Goal: Information Seeking & Learning: Learn about a topic

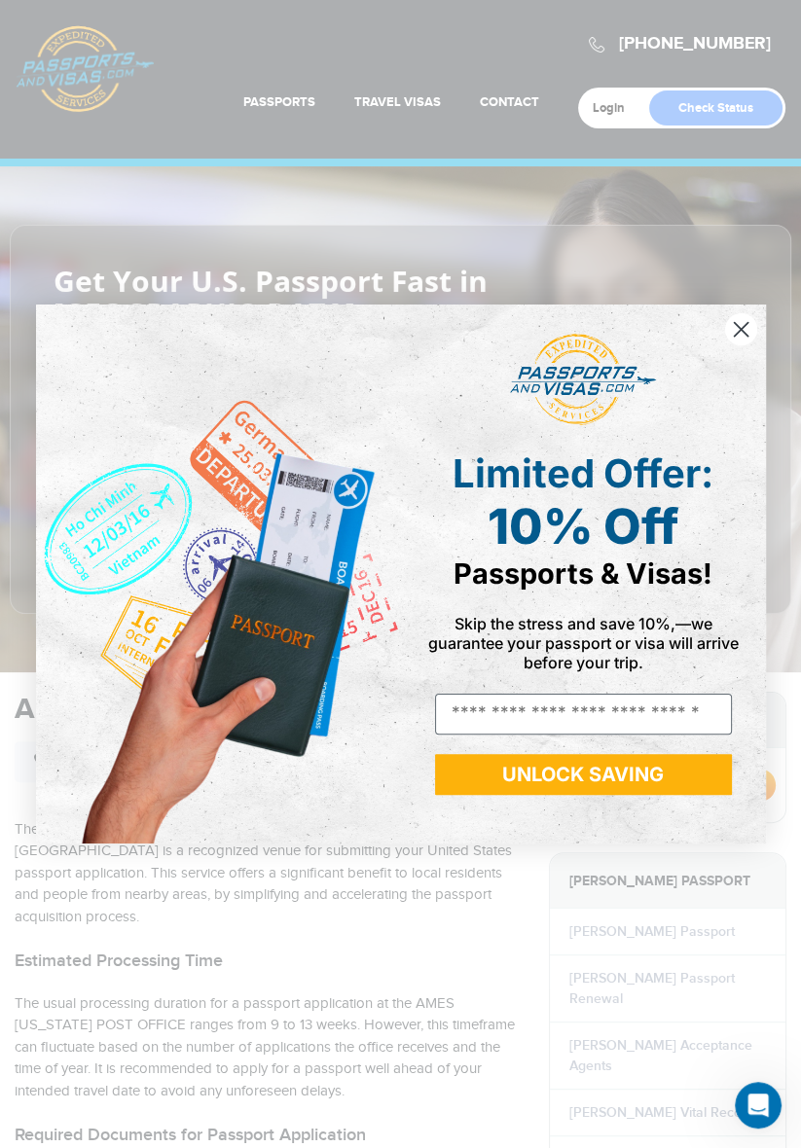
click at [755, 315] on icon "Close dialog" at bounding box center [741, 329] width 34 height 34
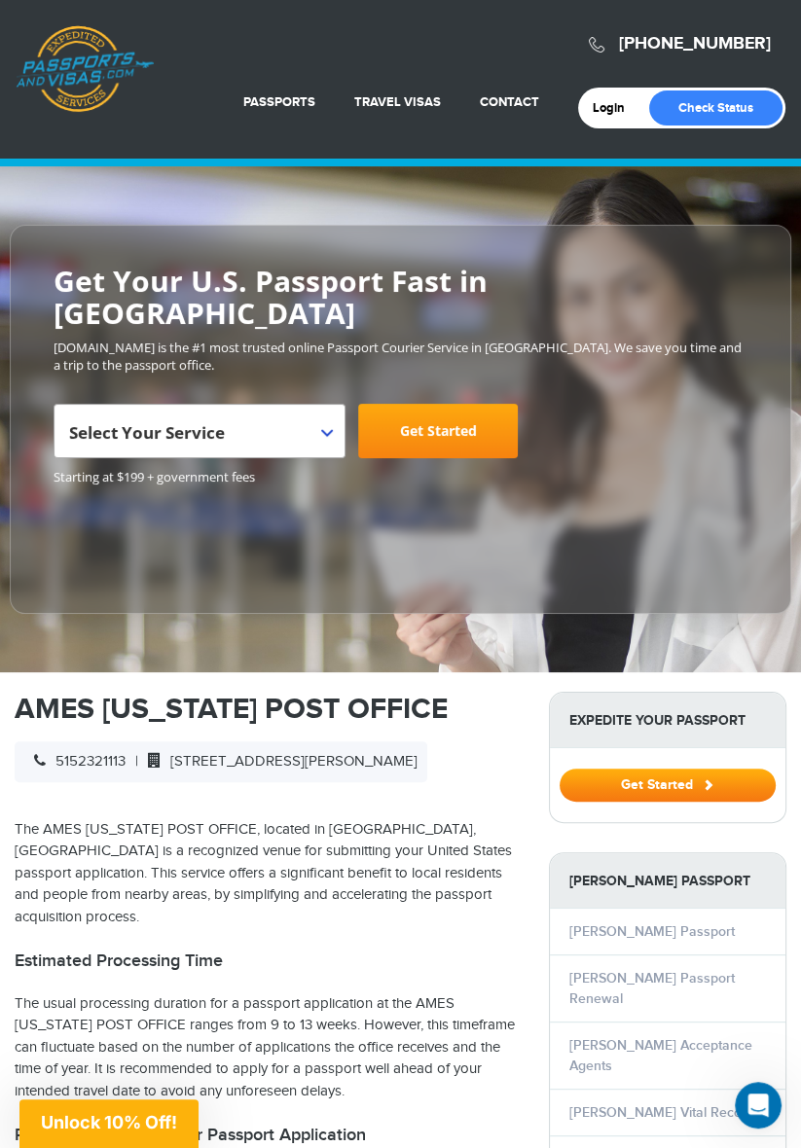
click at [636, 1148] on link "New Passport" at bounding box center [612, 1159] width 87 height 17
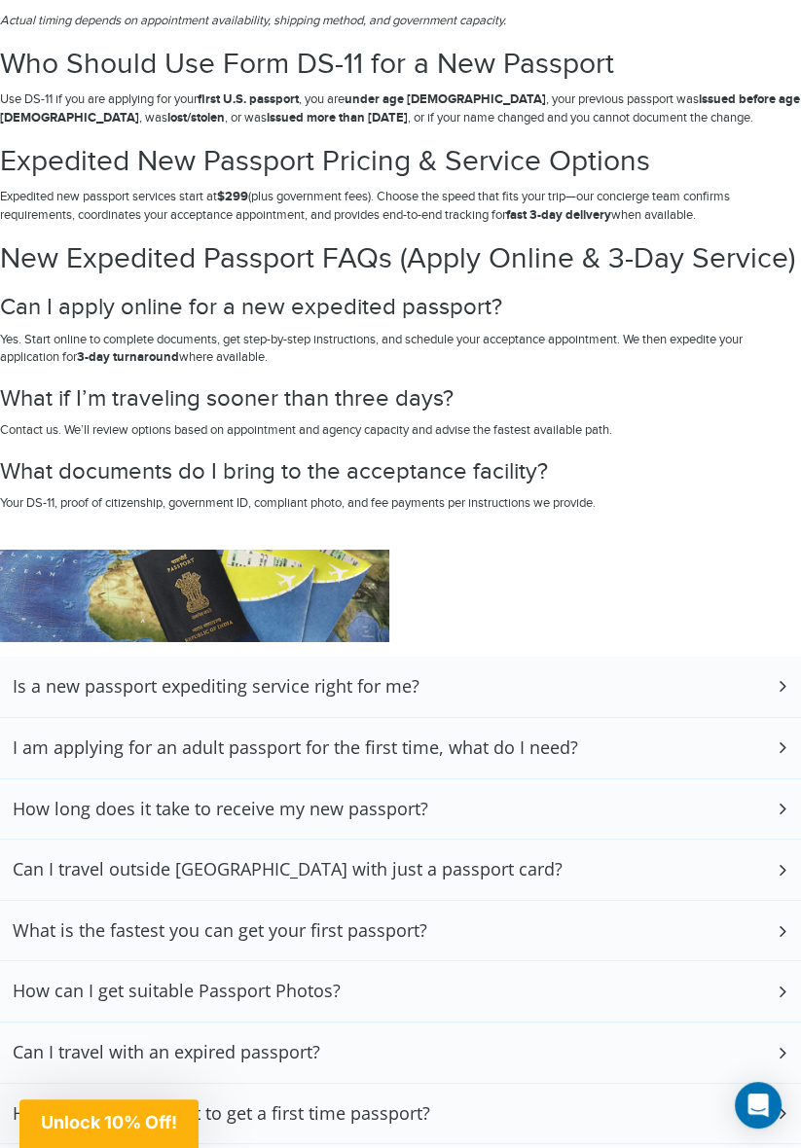
scroll to position [4837, 0]
click at [27, 759] on h3 "I am applying for an adult passport for the first time, what do I need?" at bounding box center [295, 748] width 565 height 21
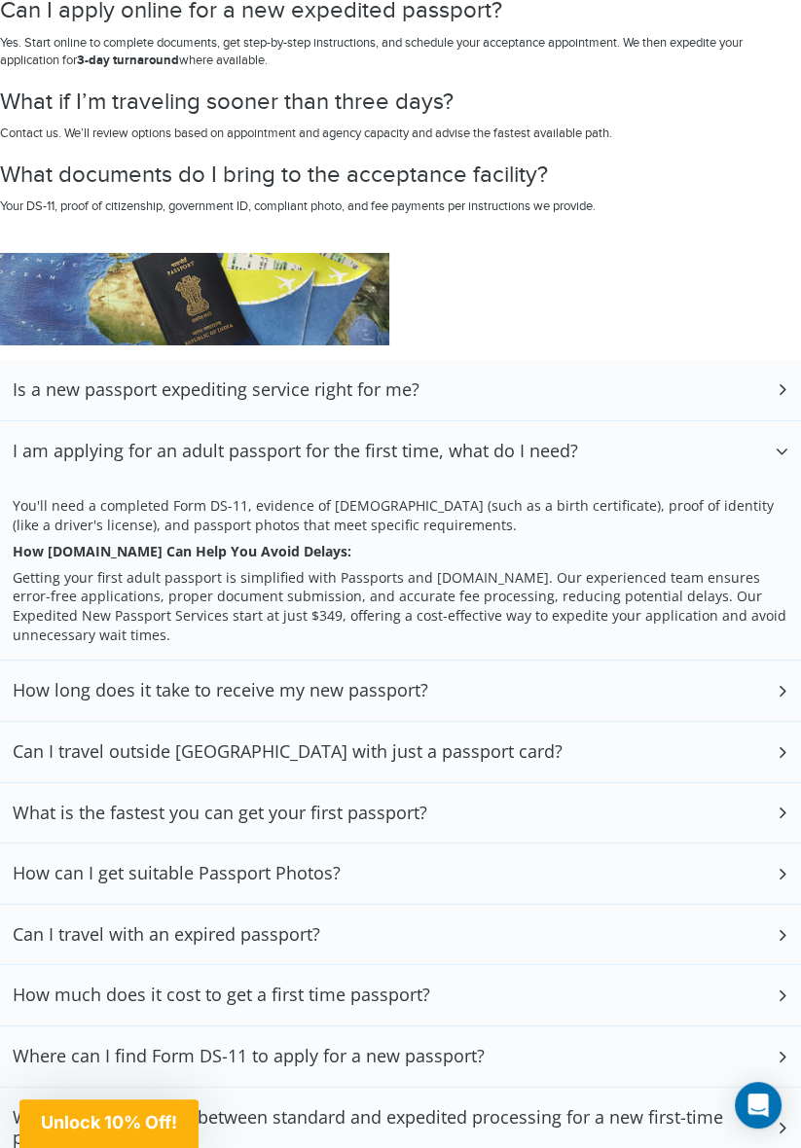
scroll to position [5132, 0]
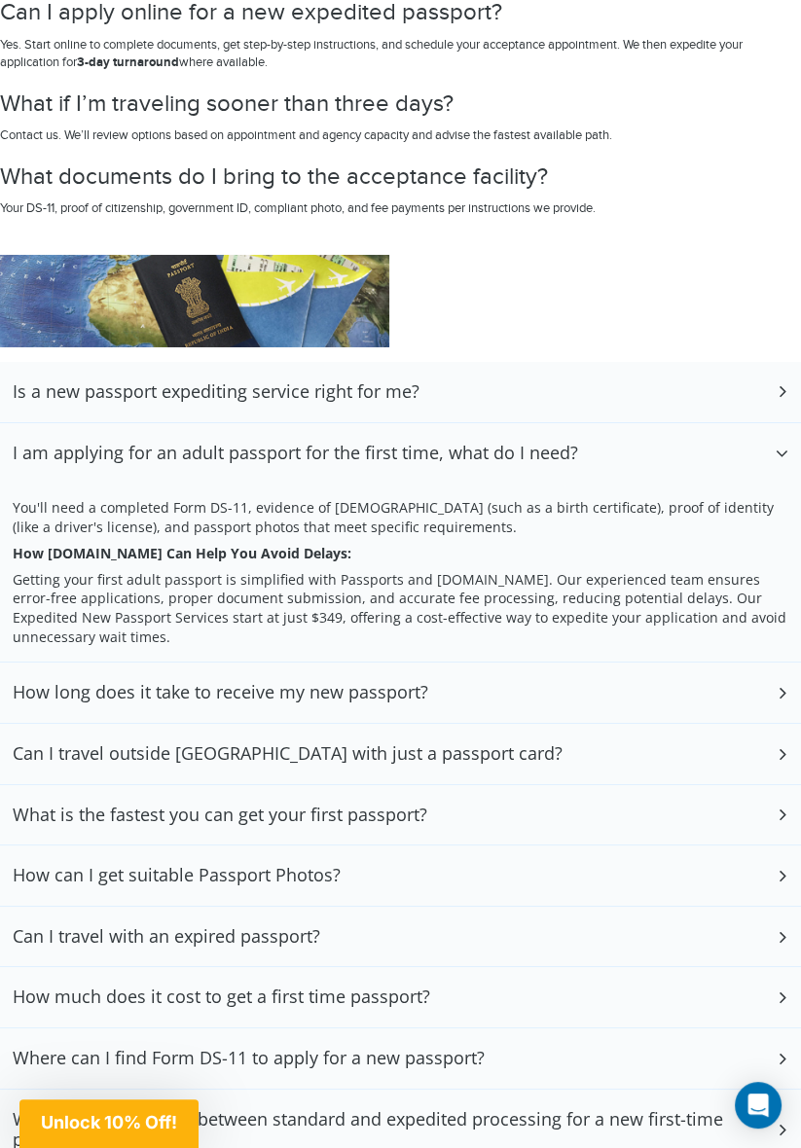
click at [93, 887] on h3 "How can I get suitable Passport Photos?" at bounding box center [177, 875] width 328 height 21
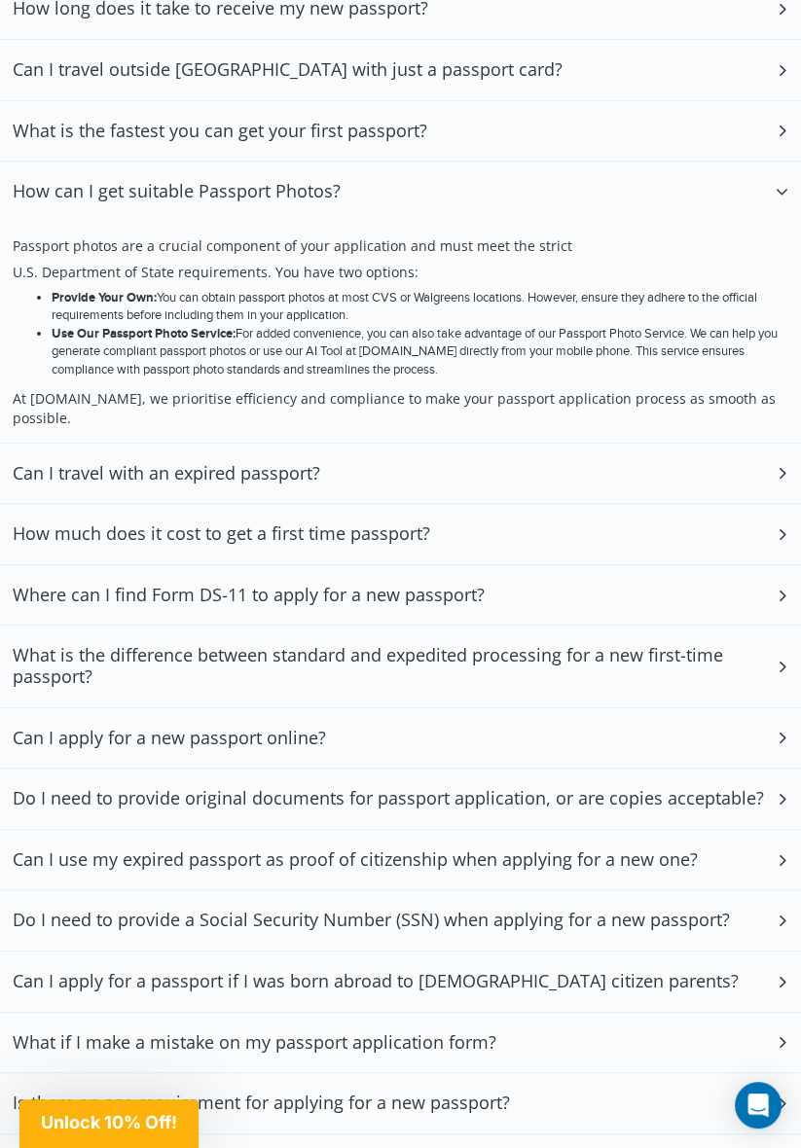
scroll to position [5817, 0]
click at [25, 768] on div "Can I apply for a new passport online?" at bounding box center [400, 738] width 801 height 60
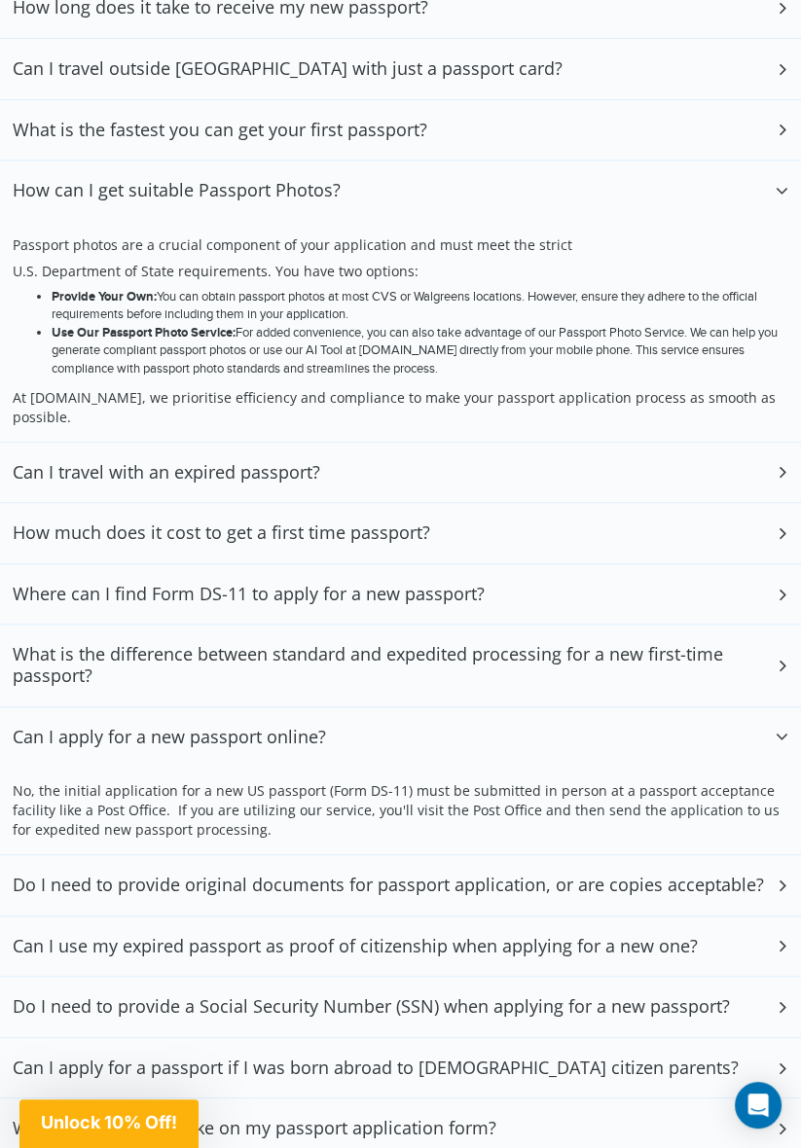
click at [58, 896] on h3 "Do I need to provide original documents for passport application, or are copies…" at bounding box center [388, 885] width 751 height 21
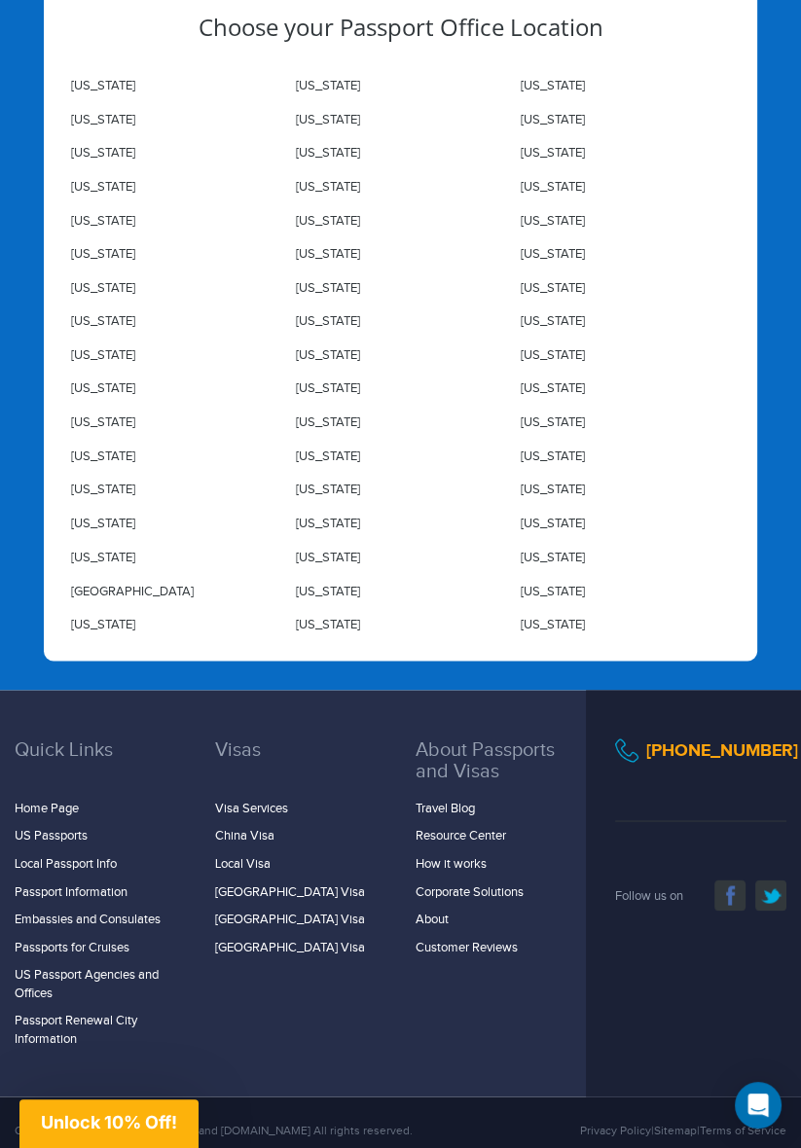
scroll to position [7841, 0]
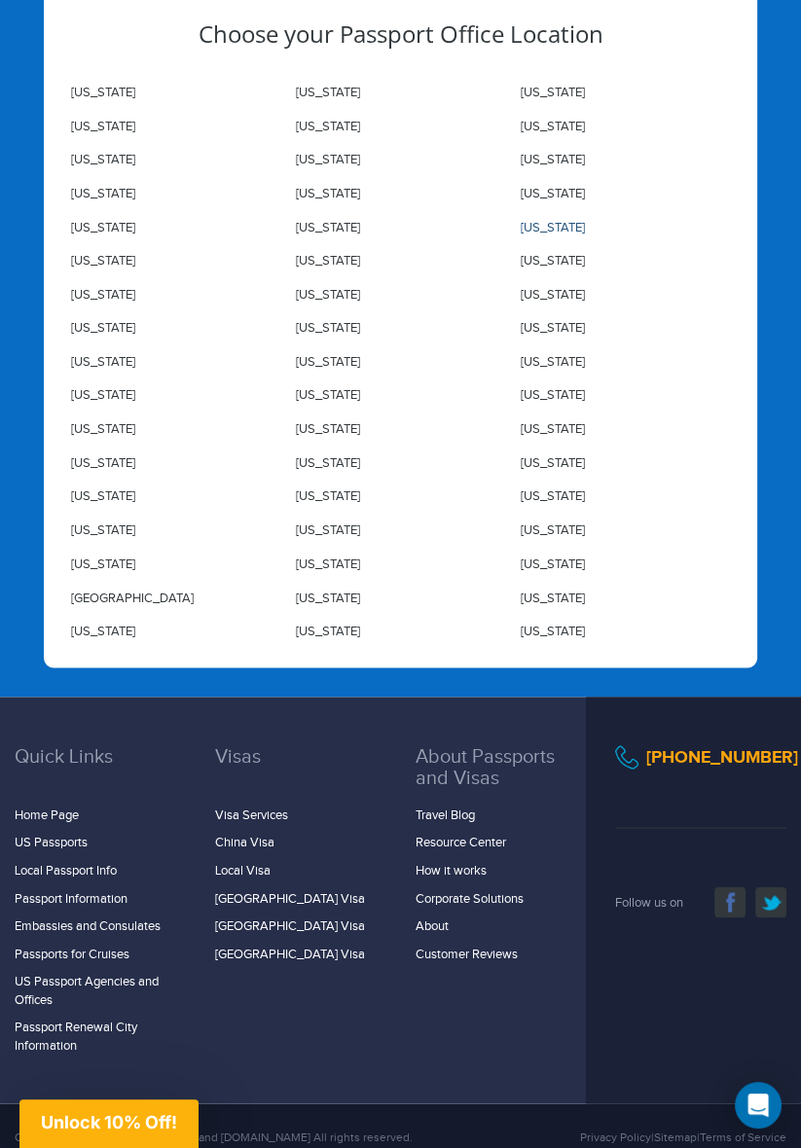
click at [535, 236] on link "Iowa" at bounding box center [553, 228] width 64 height 16
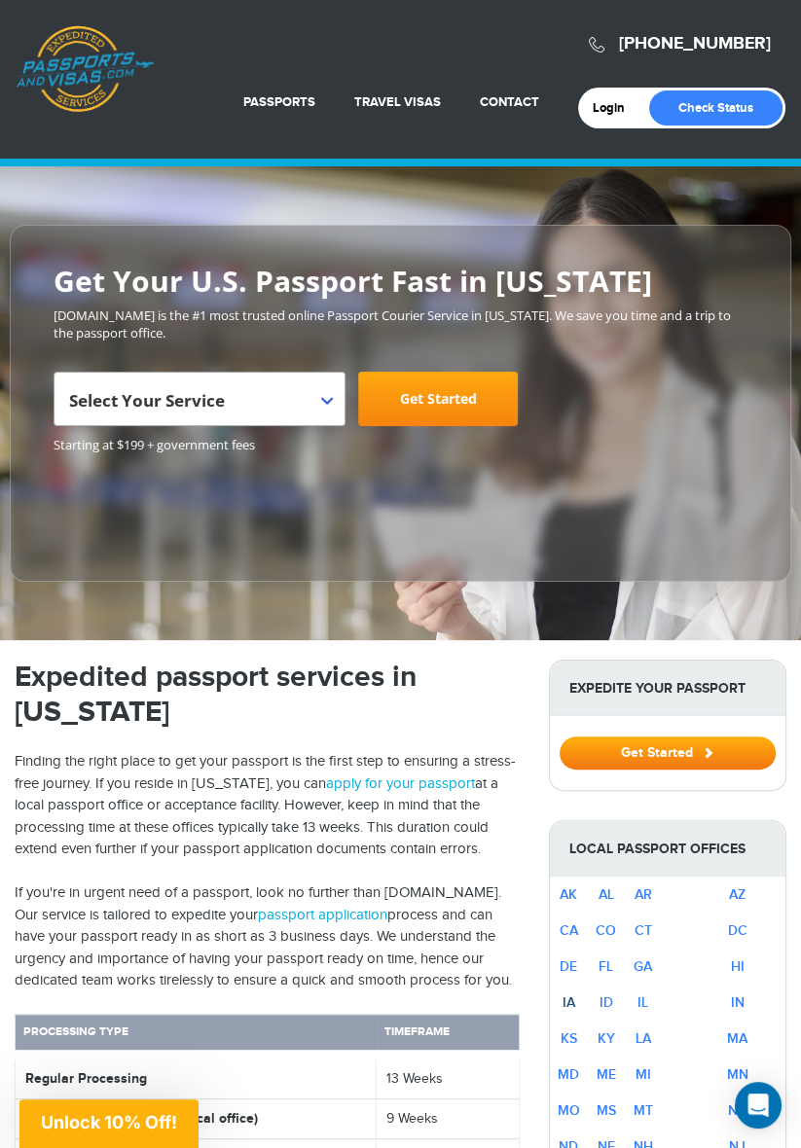
click at [575, 997] on link "IA" at bounding box center [569, 1003] width 13 height 17
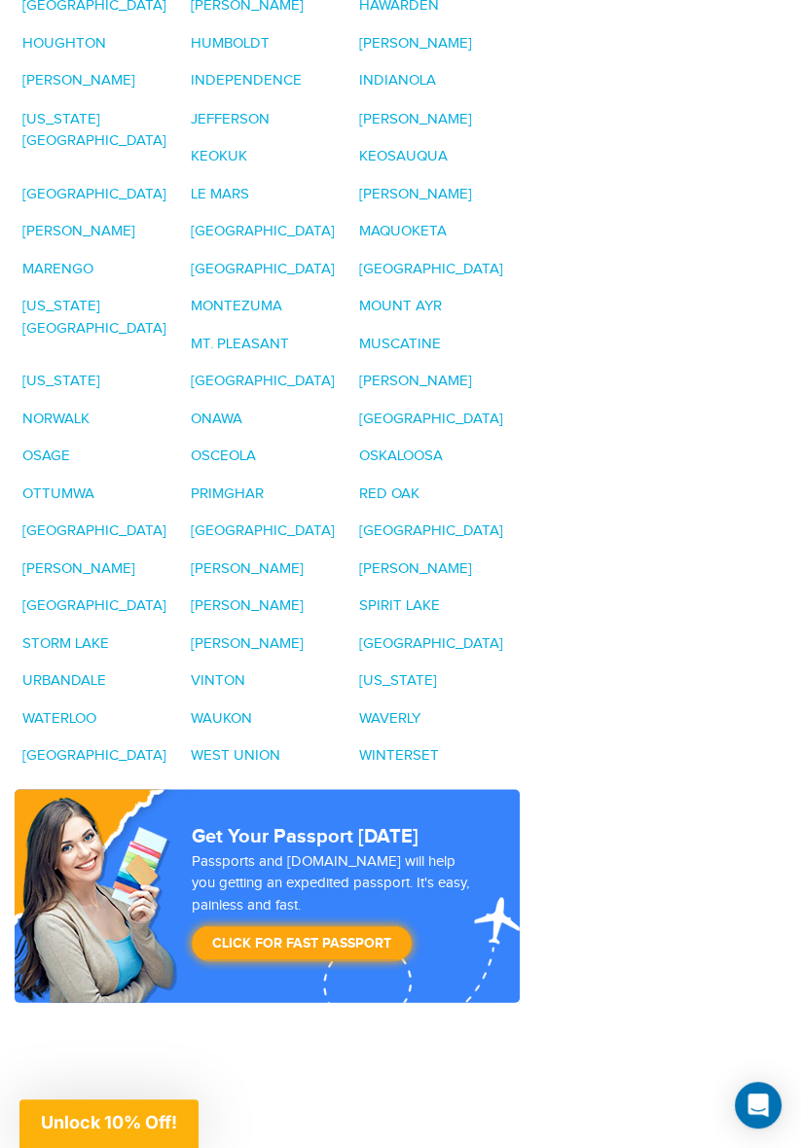
scroll to position [2693, 0]
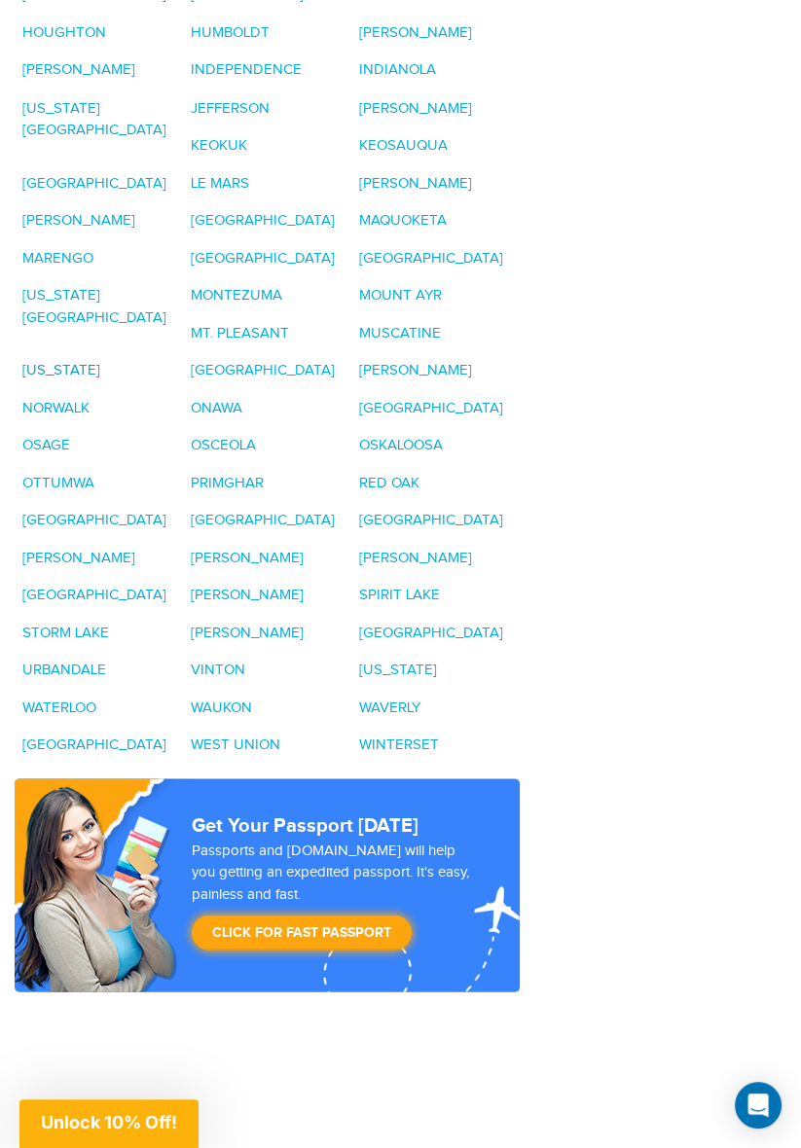
click at [100, 361] on link "NEVADA" at bounding box center [61, 369] width 78 height 17
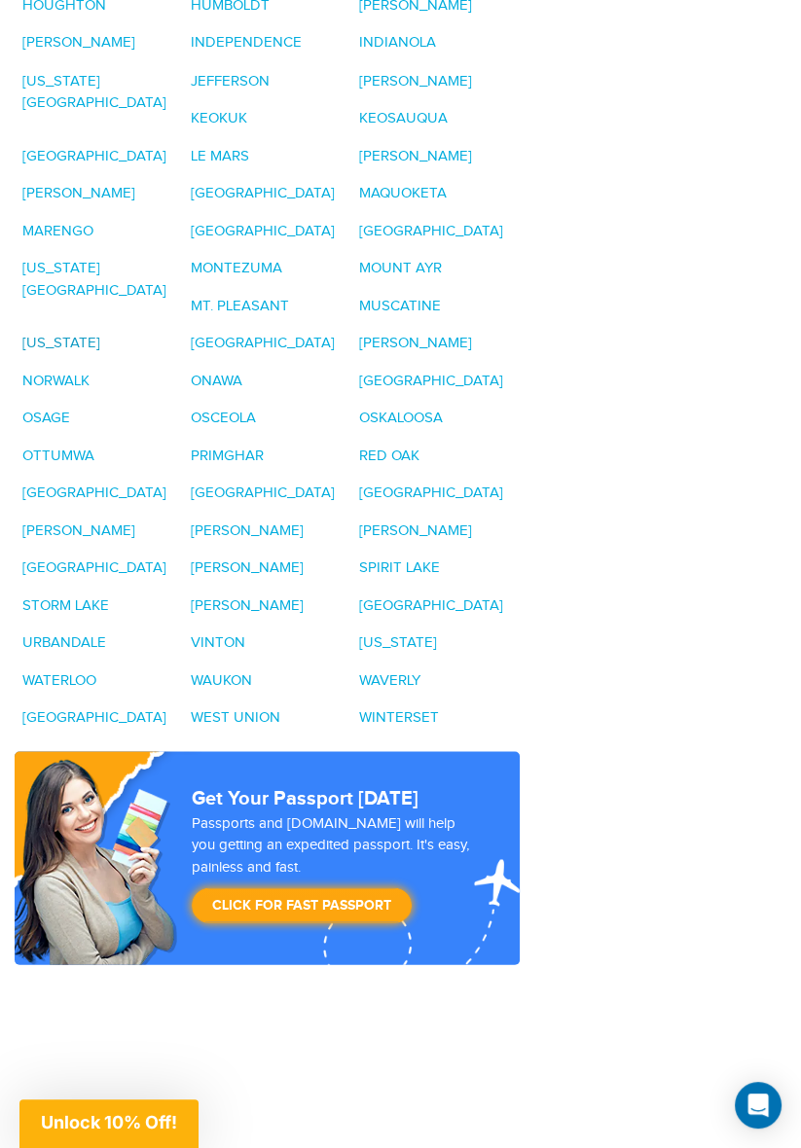
scroll to position [2749, 0]
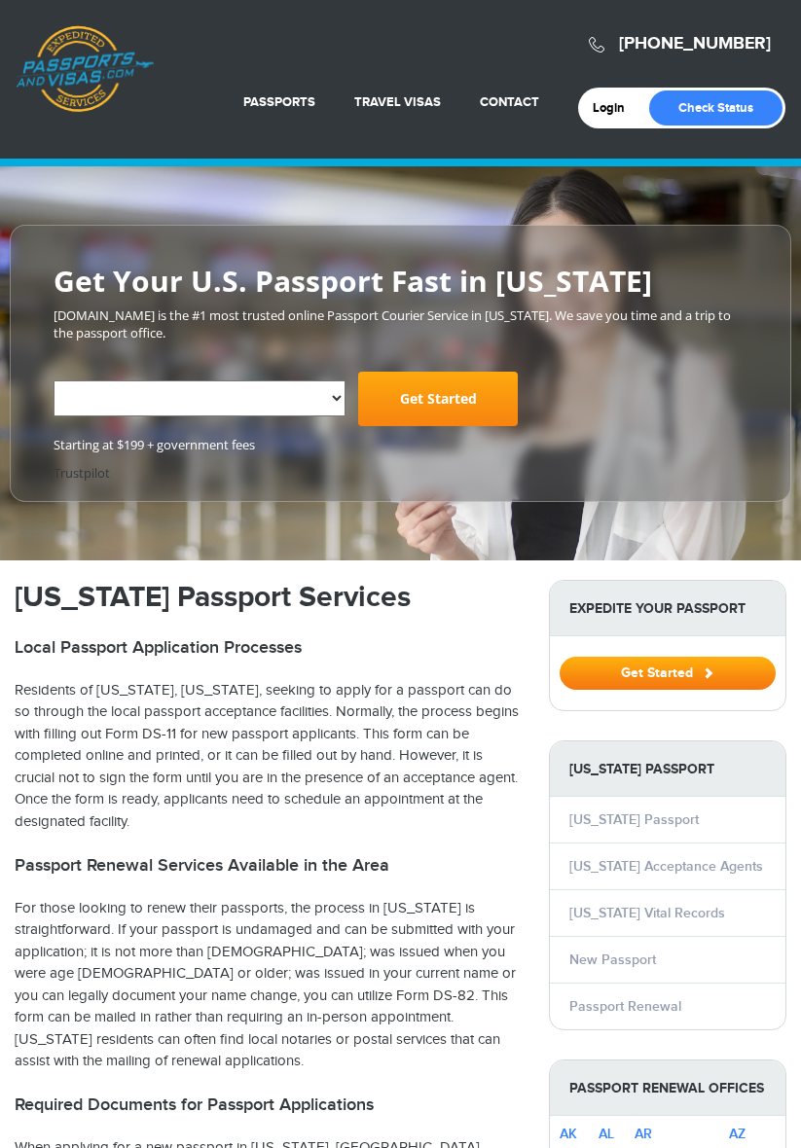
select select "**********"
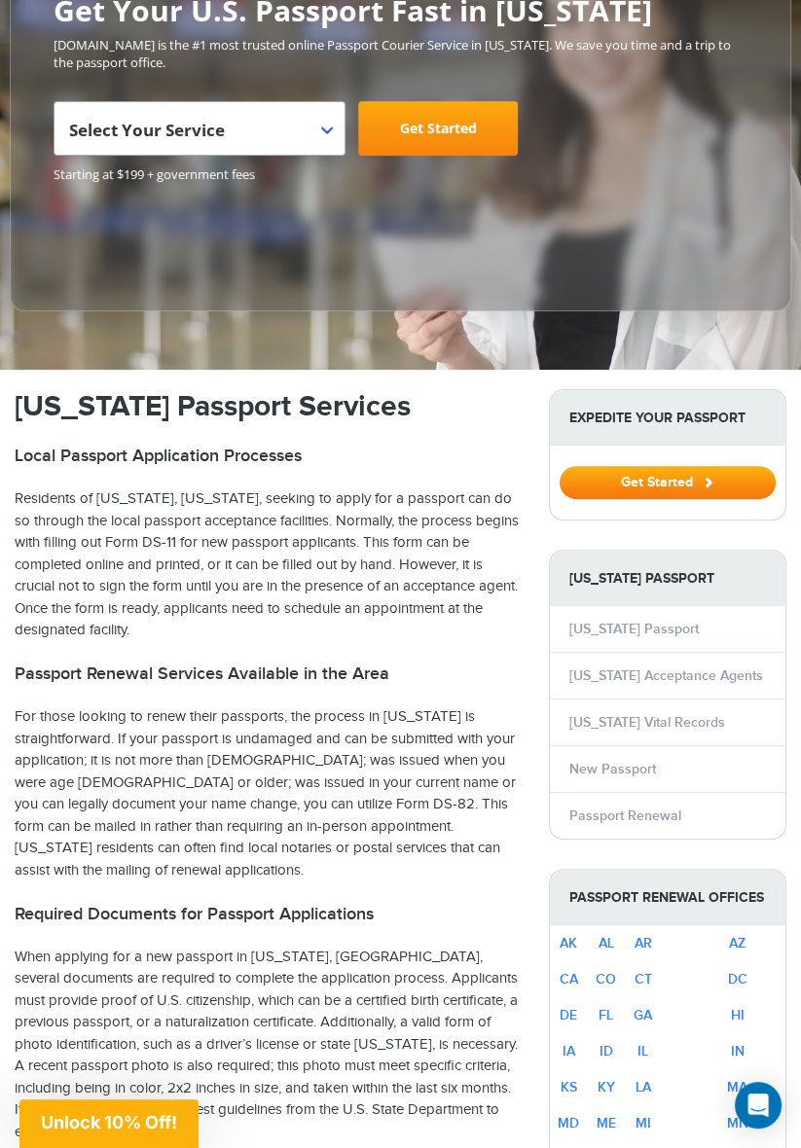
scroll to position [280, 0]
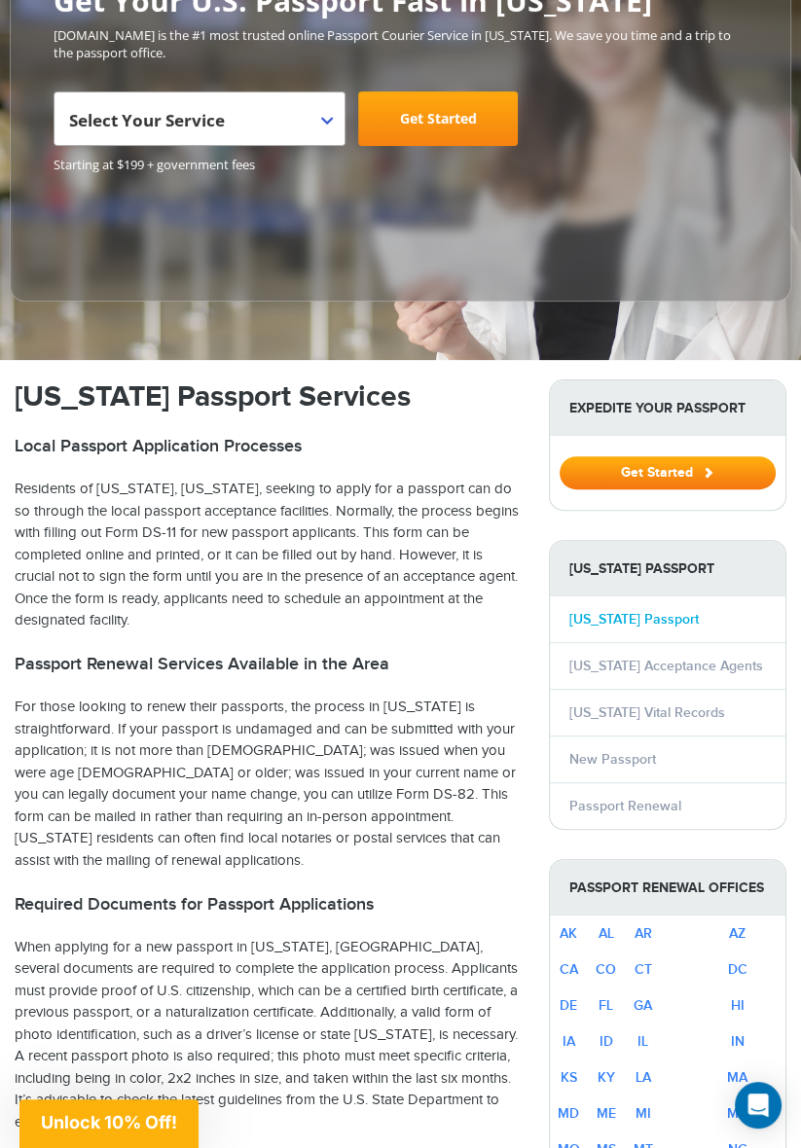
click at [632, 615] on link "Nevada Passport" at bounding box center [633, 619] width 129 height 17
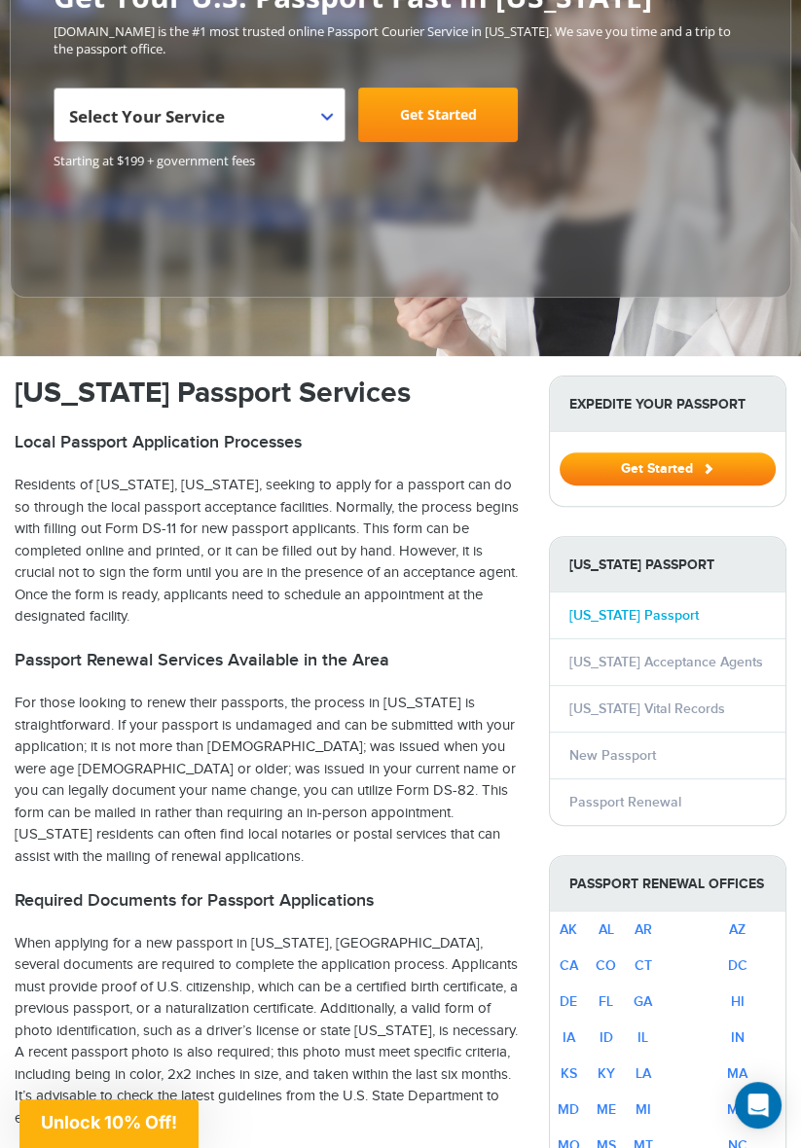
scroll to position [301, 0]
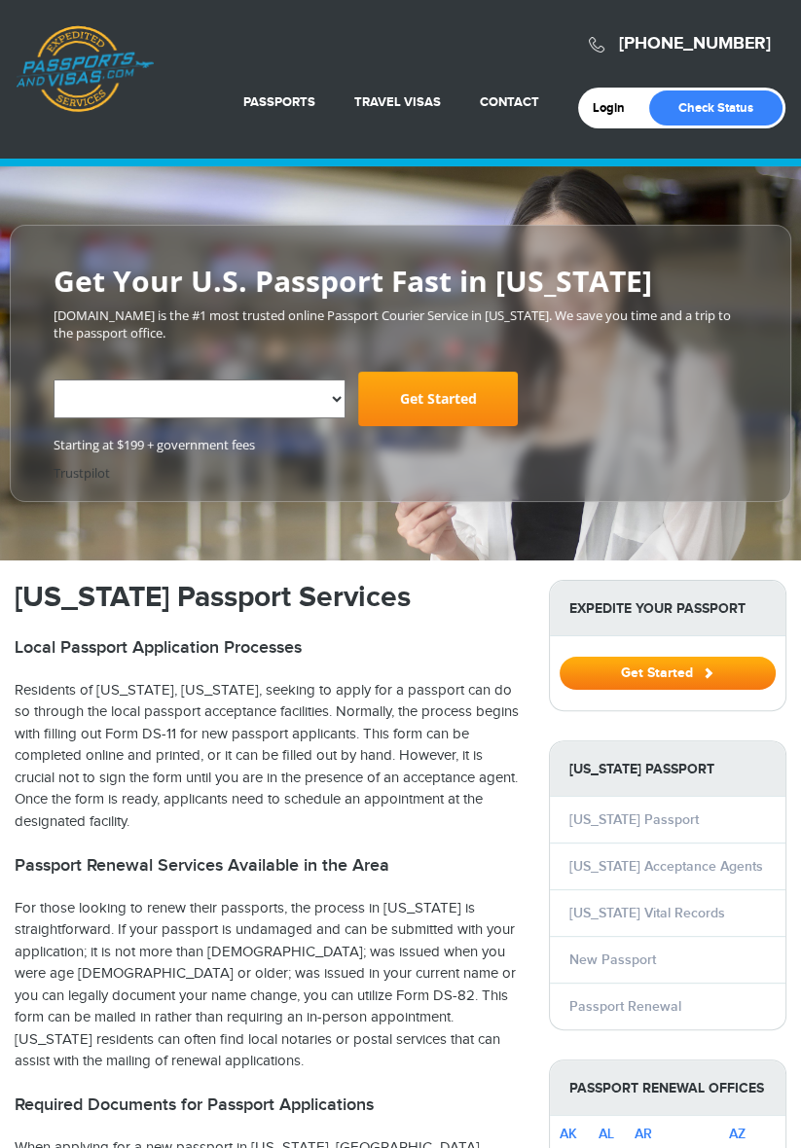
select select "**********"
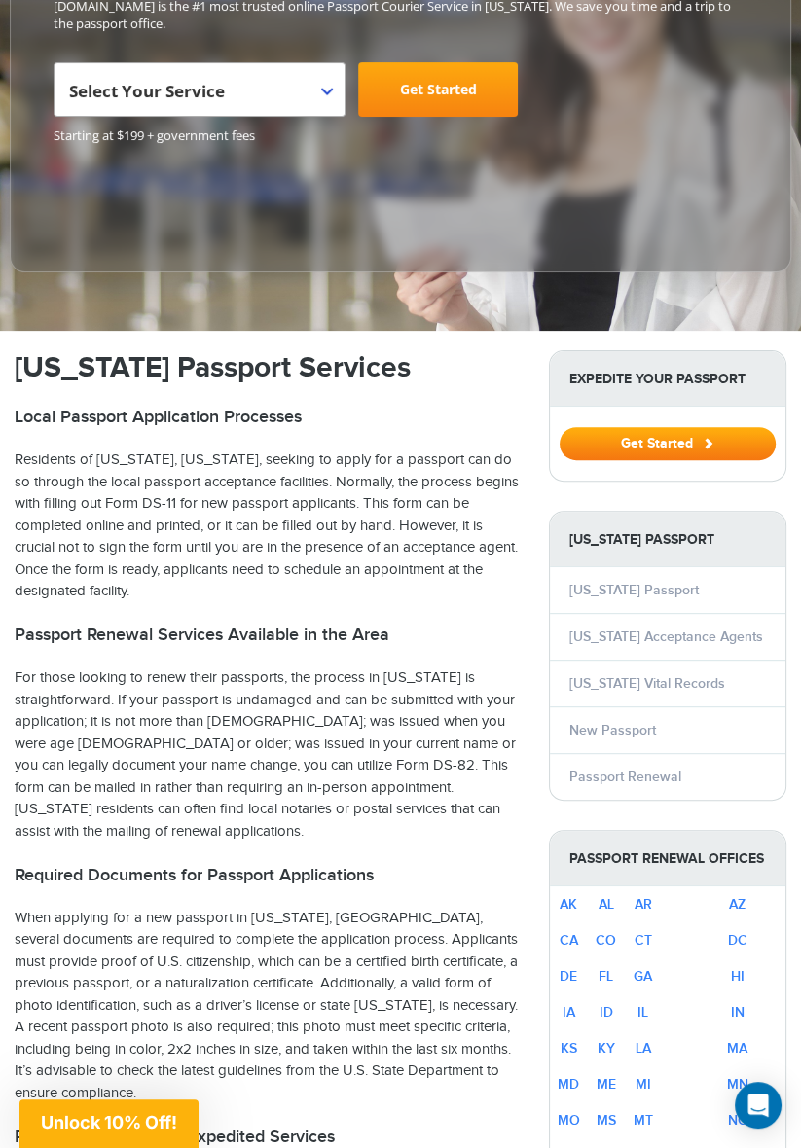
scroll to position [321, 0]
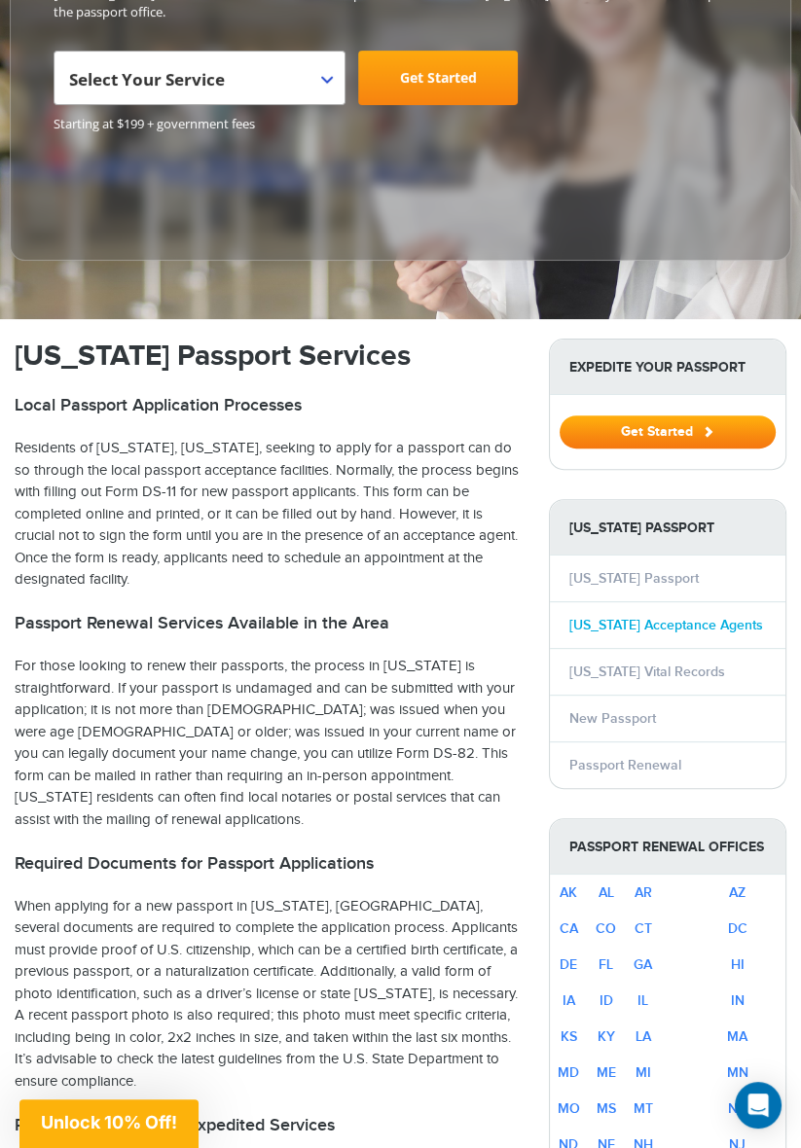
click at [725, 617] on link "[US_STATE] Acceptance Agents" at bounding box center [666, 625] width 194 height 17
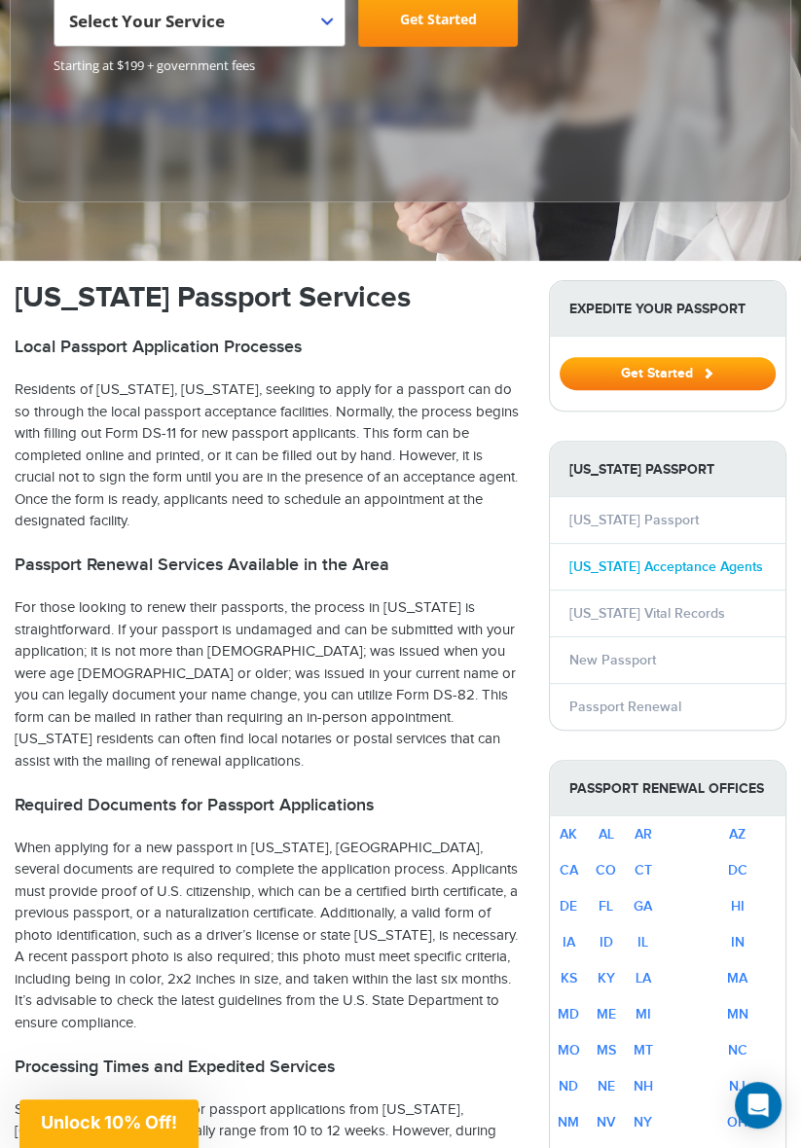
scroll to position [383, 0]
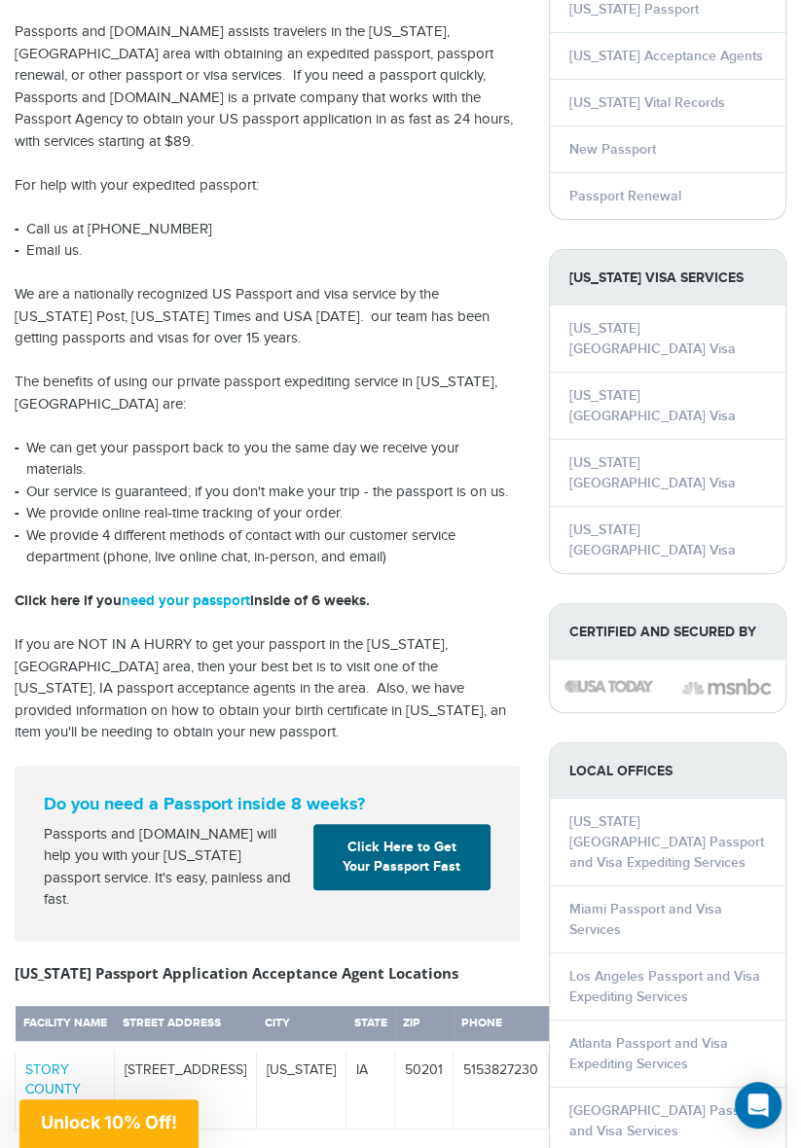
scroll to position [302, 0]
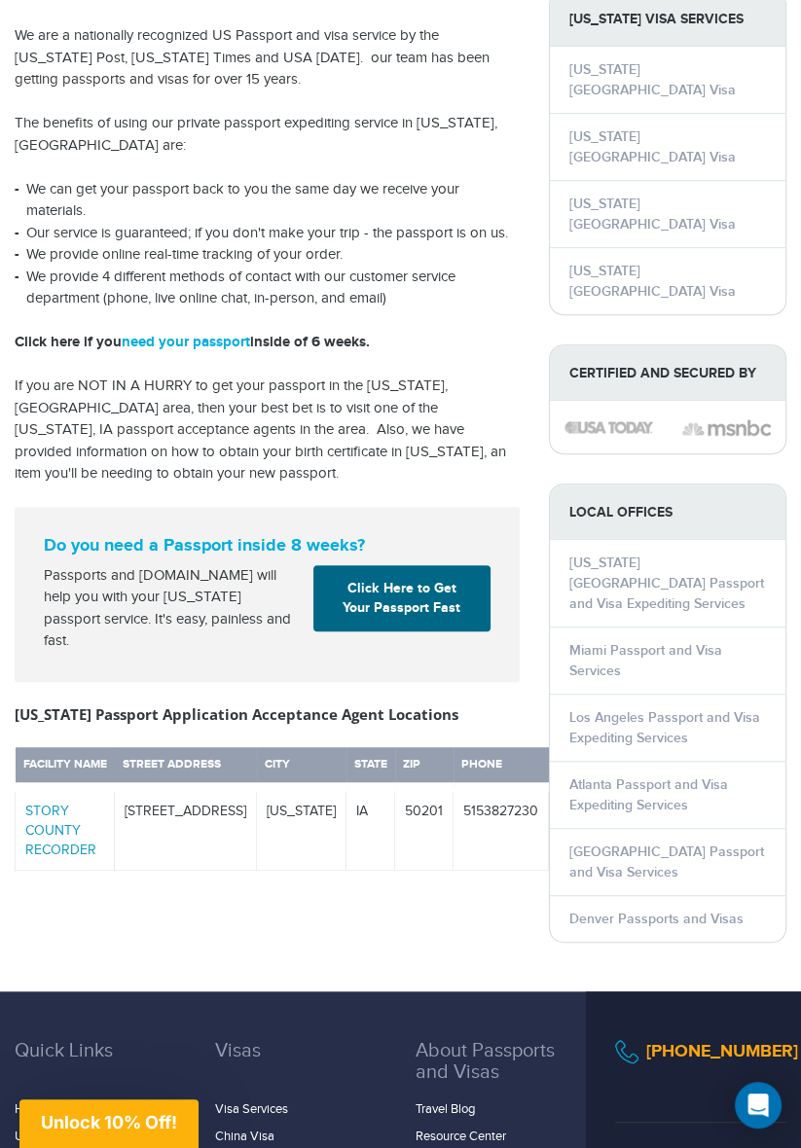
click at [40, 804] on link "STORY COUNTY RECORDER" at bounding box center [60, 831] width 71 height 55
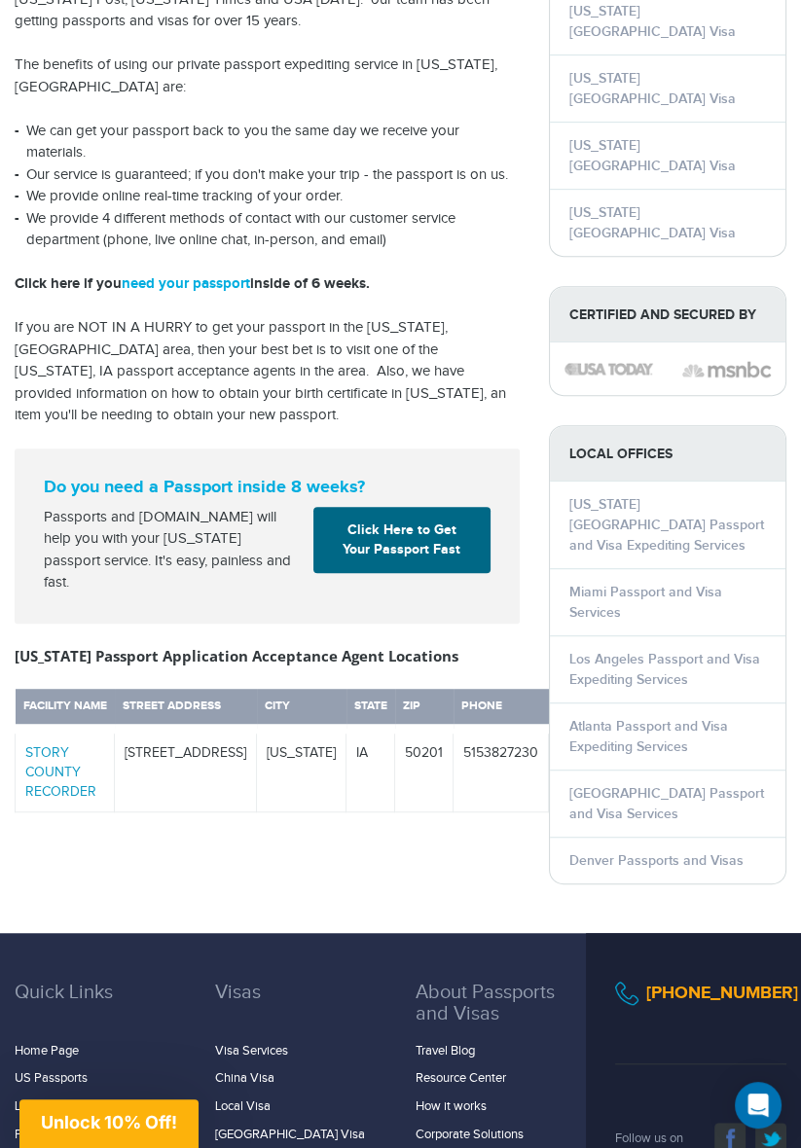
scroll to position [582, 0]
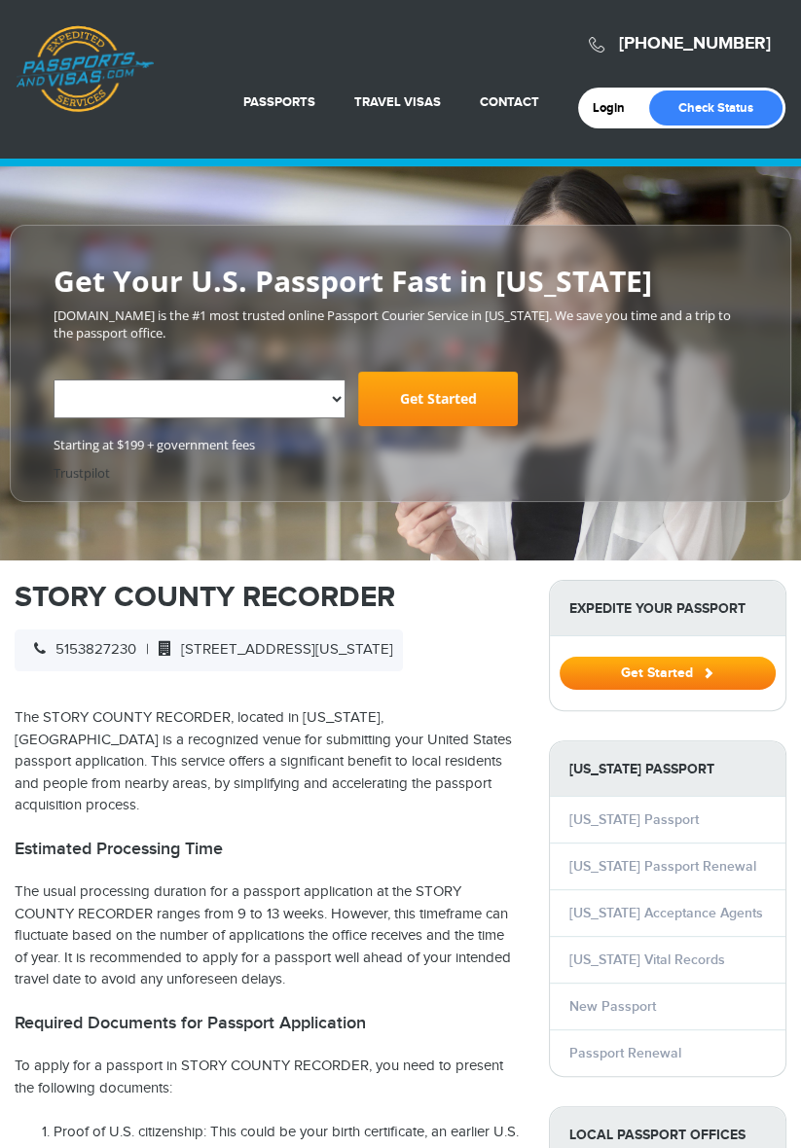
select select "**********"
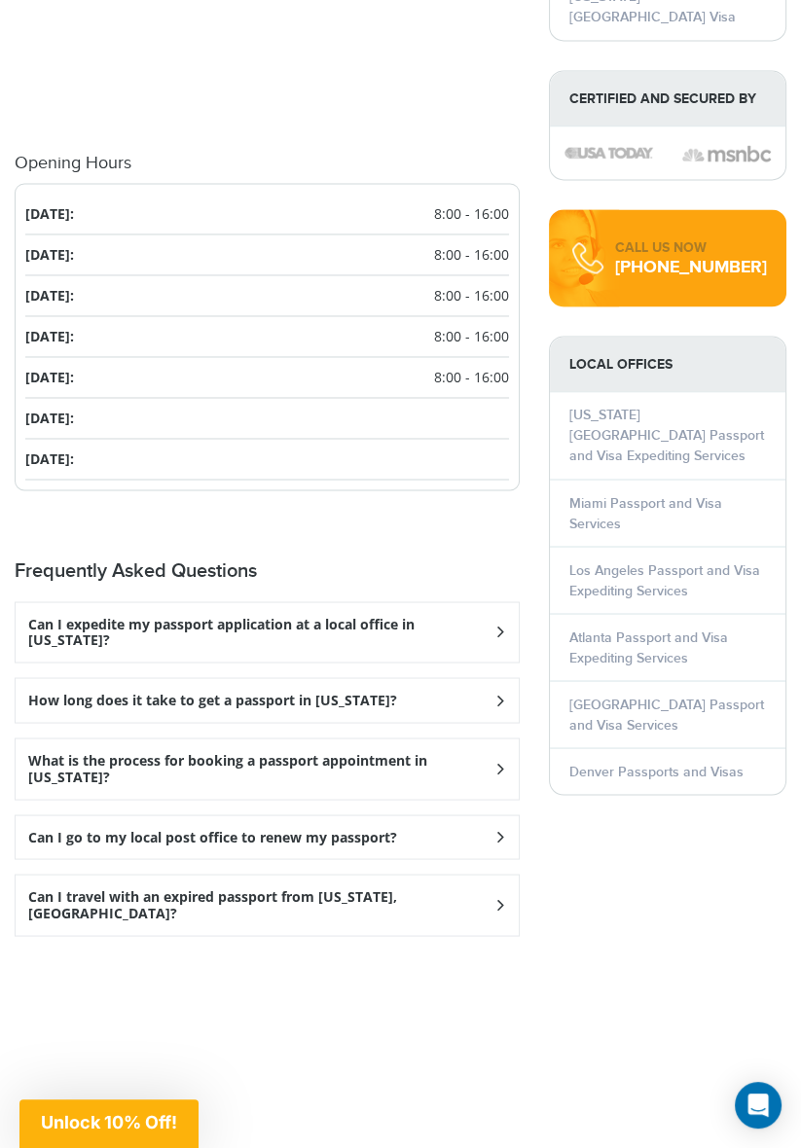
scroll to position [2338, 0]
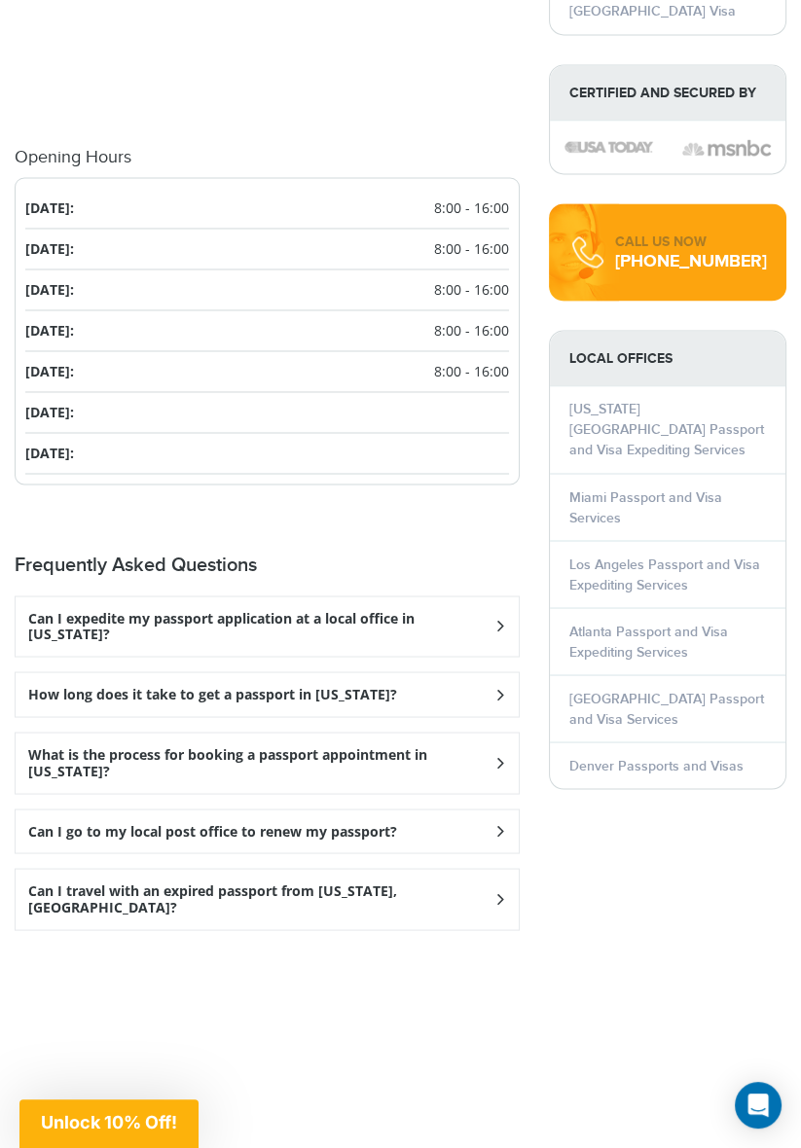
click at [31, 810] on div "Can I go to my local post office to renew my passport?" at bounding box center [267, 832] width 503 height 44
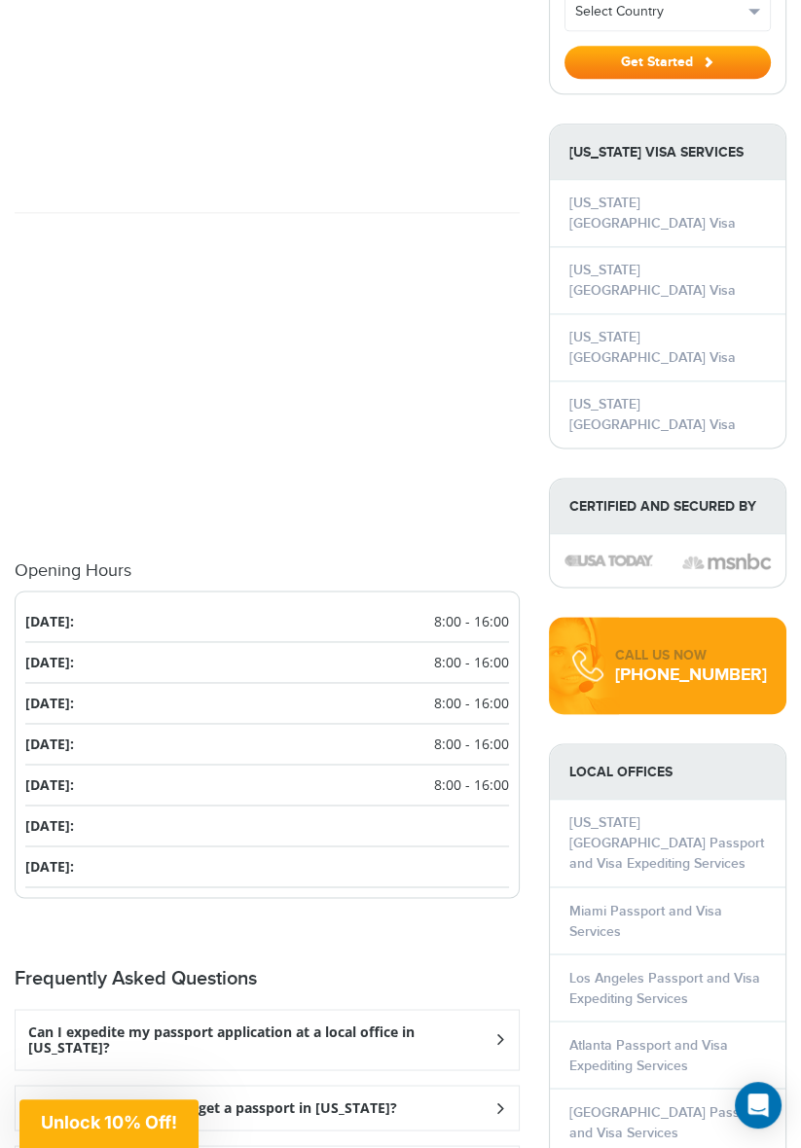
scroll to position [1922, 0]
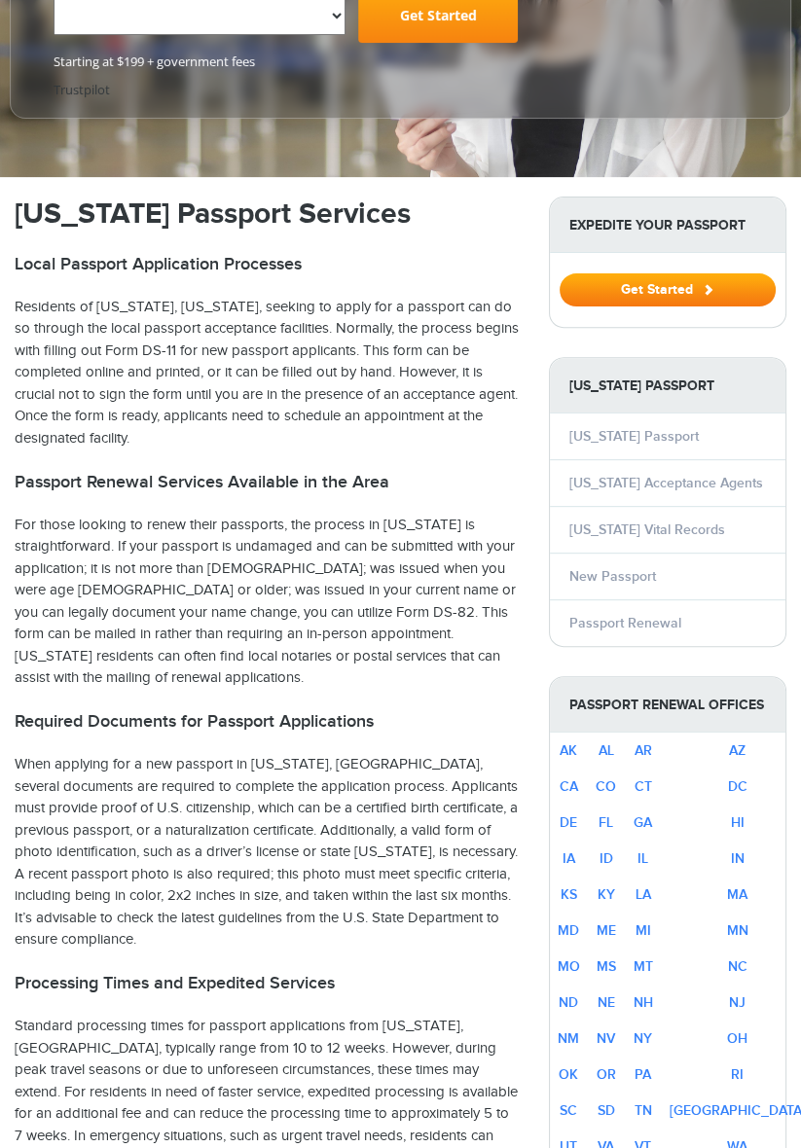
select select "**********"
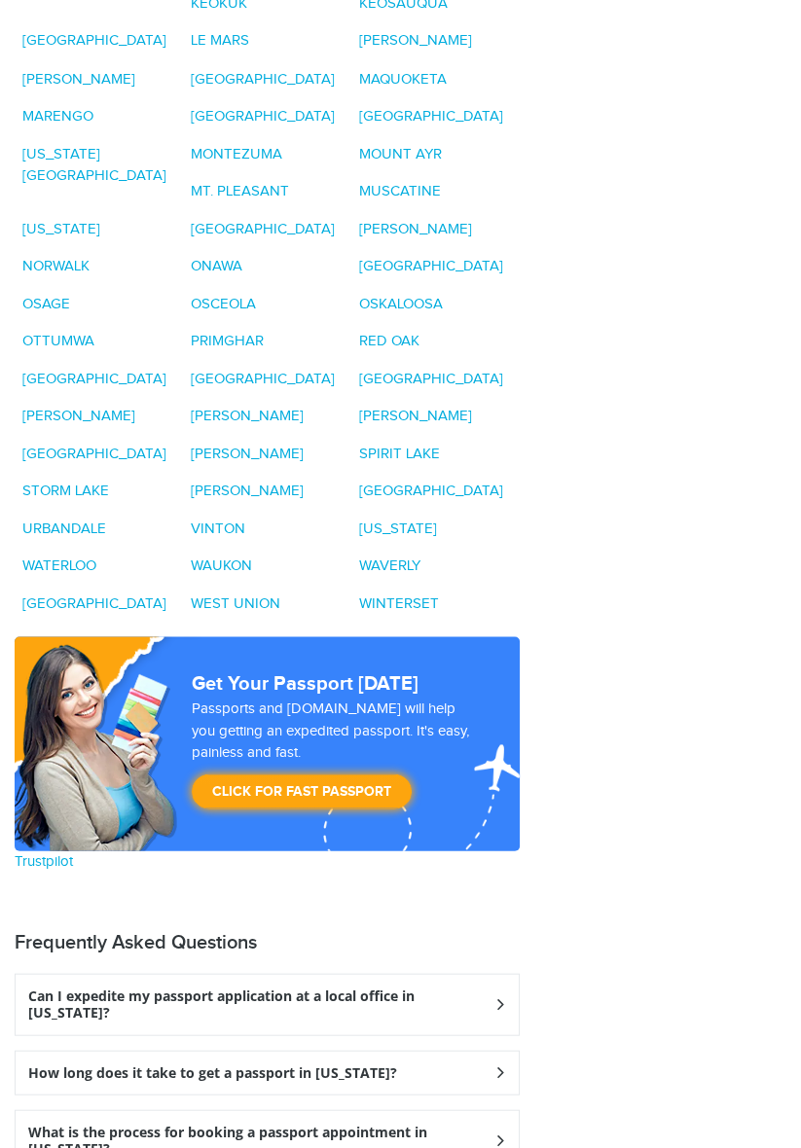
select select "**********"
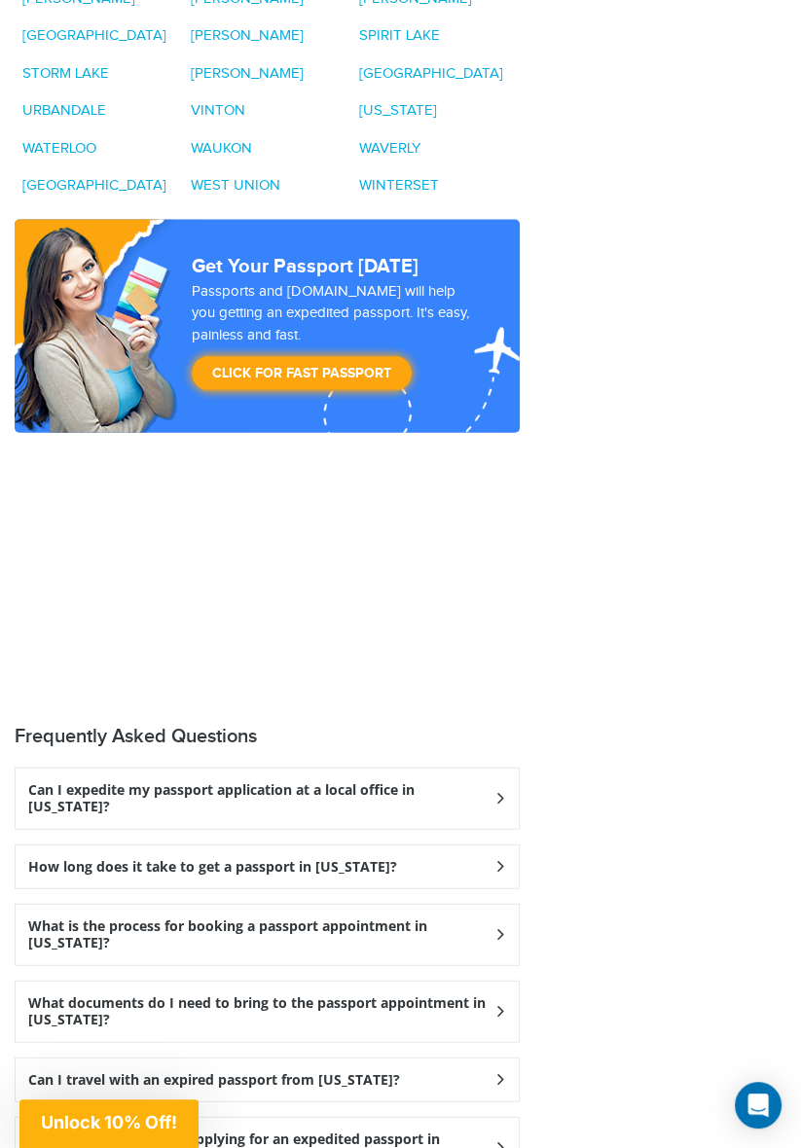
scroll to position [3260, 0]
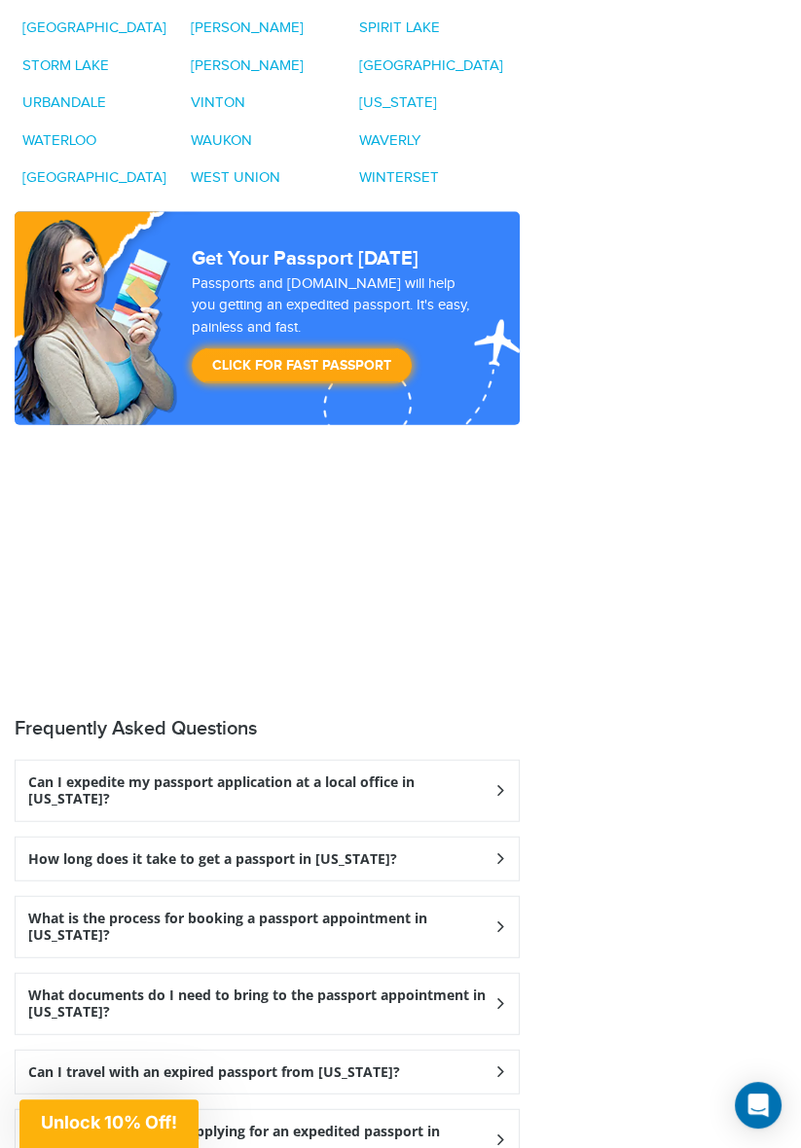
click at [490, 897] on div "What is the process for booking a passport appointment in [US_STATE]?" at bounding box center [267, 927] width 503 height 60
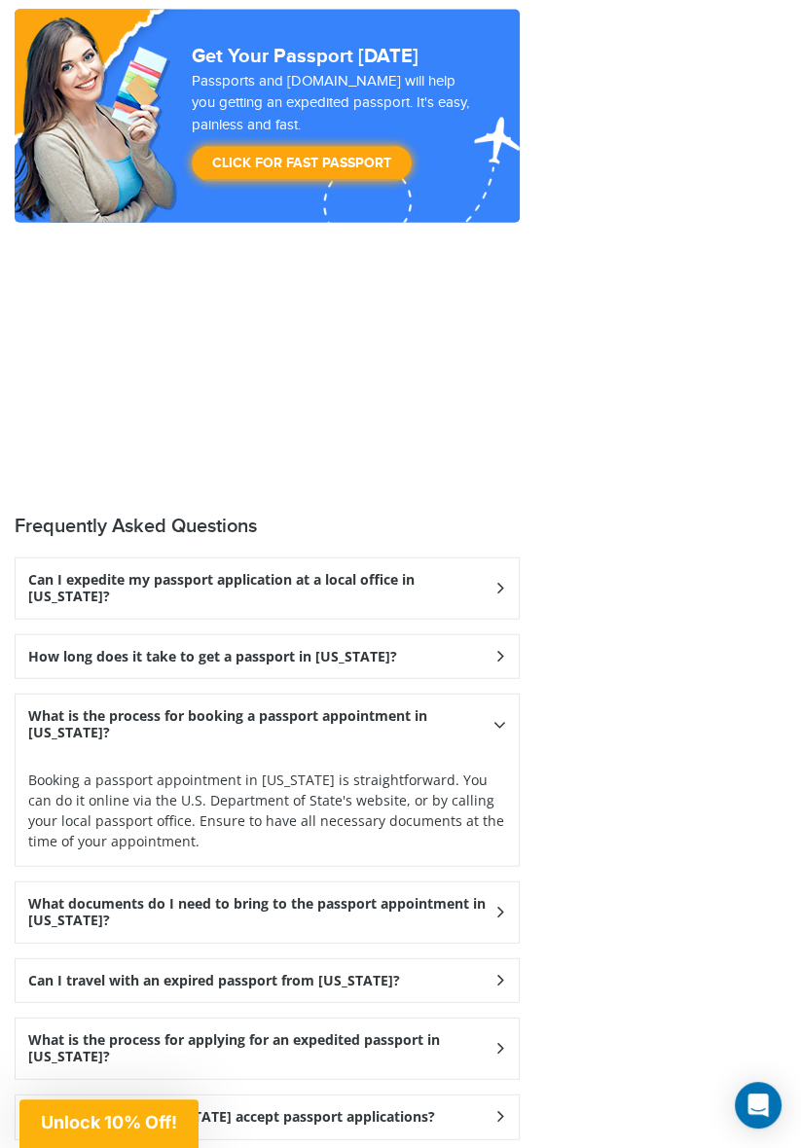
scroll to position [3463, 0]
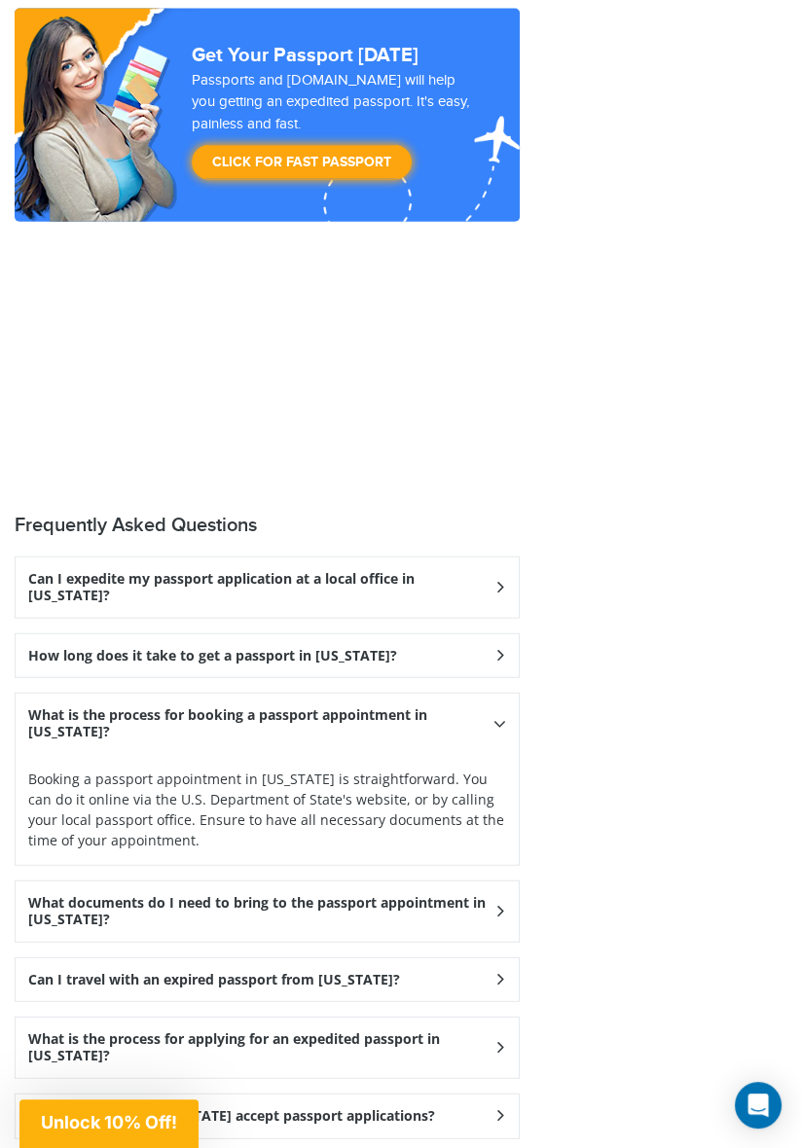
click at [492, 895] on h3 "What documents do I need to bring to the passport appointment in [US_STATE]?" at bounding box center [260, 911] width 465 height 33
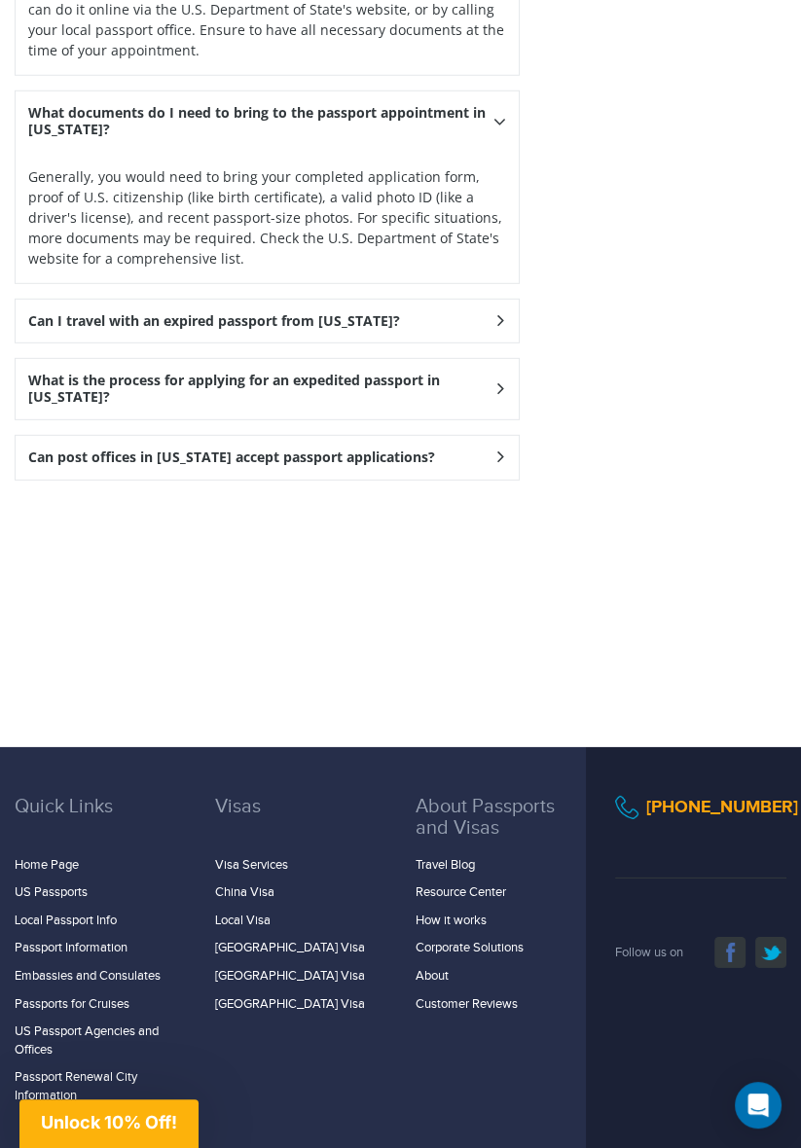
scroll to position [4260, 0]
